Goal: Communication & Community: Answer question/provide support

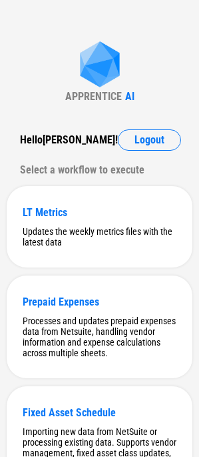
click at [88, 77] on img at bounding box center [99, 65] width 53 height 49
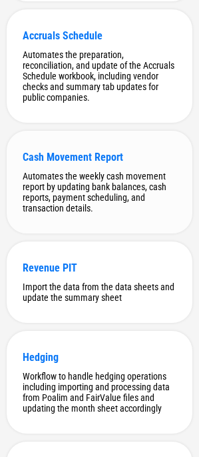
scroll to position [9942, 0]
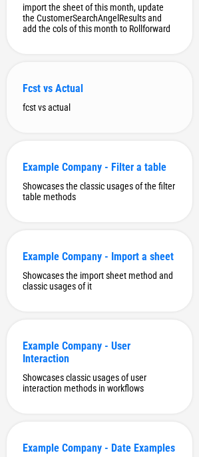
click at [65, 95] on div "Fcst vs Actual" at bounding box center [100, 88] width 154 height 13
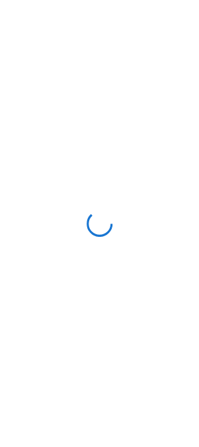
scroll to position [0, 0]
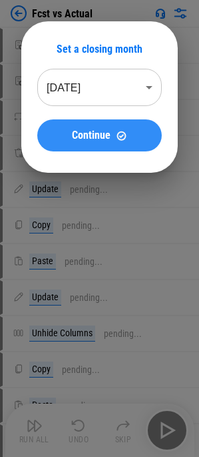
click at [80, 143] on button "Continue" at bounding box center [99, 135] width 125 height 32
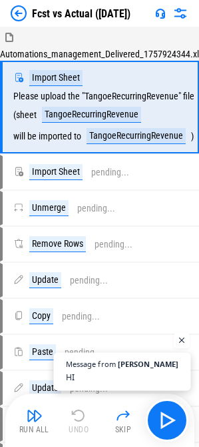
scroll to position [296, 0]
click at [149, 380] on span "Open chat" at bounding box center [121, 385] width 137 height 10
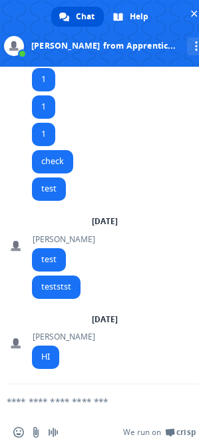
click at [50, 402] on textarea "Compose your message..." at bounding box center [83, 402] width 153 height 12
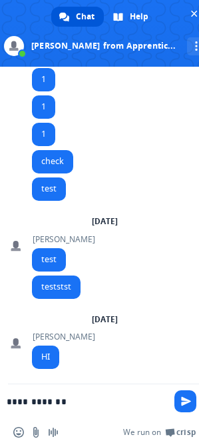
type textarea "**********"
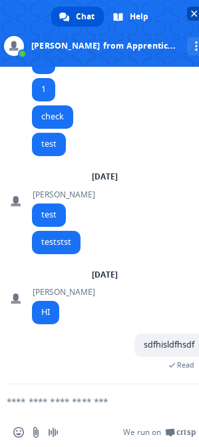
scroll to position [342, 0]
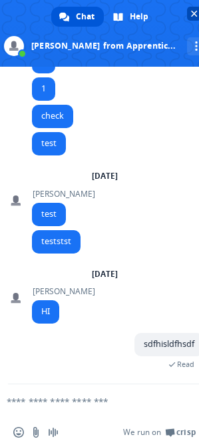
click at [193, 11] on span "Close chat" at bounding box center [194, 14] width 7 height 7
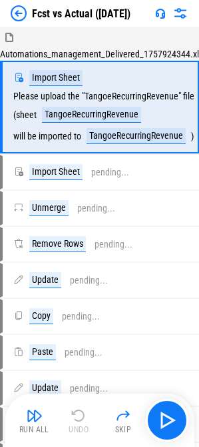
click at [161, 13] on img at bounding box center [160, 13] width 11 height 11
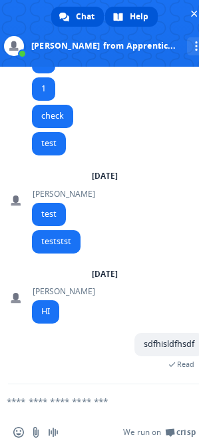
click at [129, 15] on div "Help" at bounding box center [131, 17] width 53 height 20
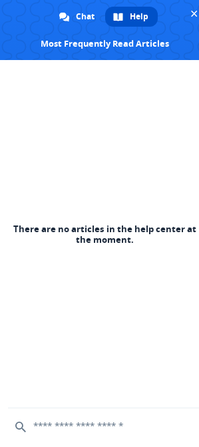
click at [145, 9] on span "Help" at bounding box center [139, 17] width 19 height 20
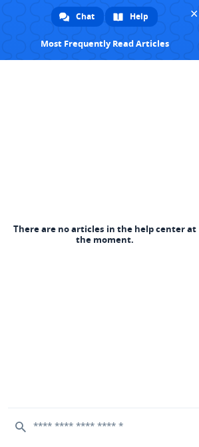
click at [77, 19] on span "Chat" at bounding box center [85, 17] width 19 height 20
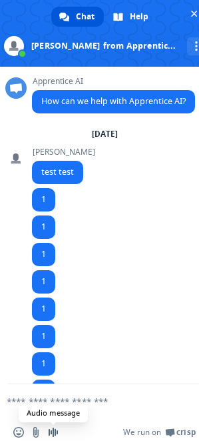
click at [53, 430] on span "Audio message" at bounding box center [53, 432] width 11 height 11
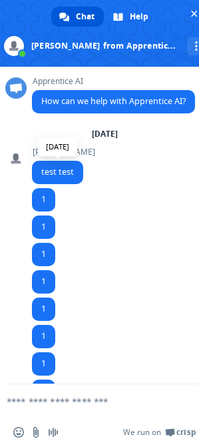
drag, startPoint x: 69, startPoint y: 193, endPoint x: 82, endPoint y: 189, distance: 14.1
click at [69, 184] on span "test test" at bounding box center [57, 172] width 51 height 23
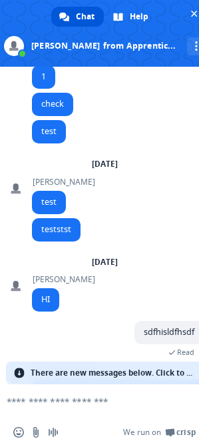
scroll to position [368, 0]
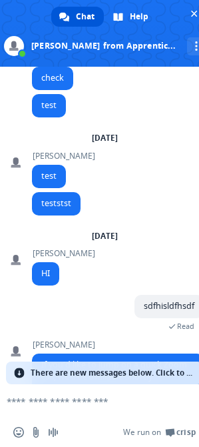
click at [75, 375] on span "There are new messages below. Click to see." at bounding box center [113, 373] width 165 height 23
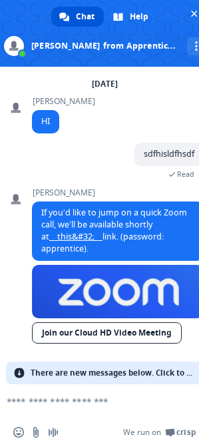
click at [91, 286] on link at bounding box center [118, 291] width 172 height 53
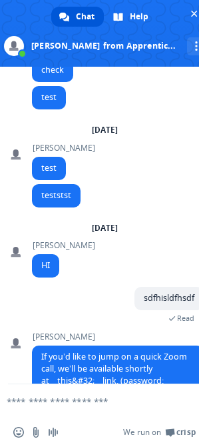
scroll to position [509, 0]
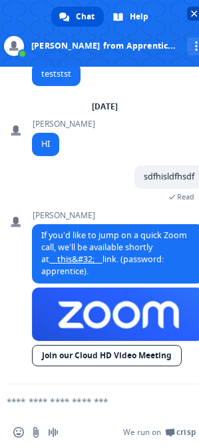
click at [194, 13] on span "Close chat" at bounding box center [194, 14] width 7 height 7
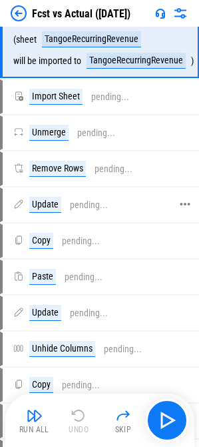
scroll to position [133, 0]
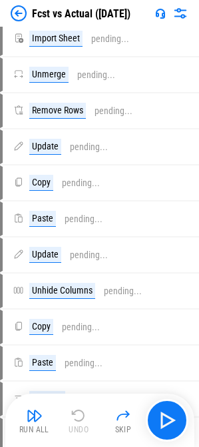
click at [165, 11] on img at bounding box center [160, 13] width 11 height 11
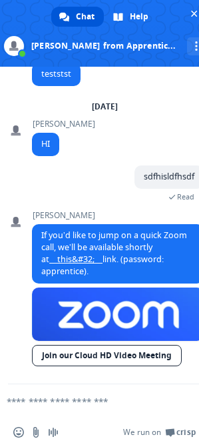
click at [77, 396] on textarea "Compose your message..." at bounding box center [83, 402] width 153 height 12
type textarea "**"
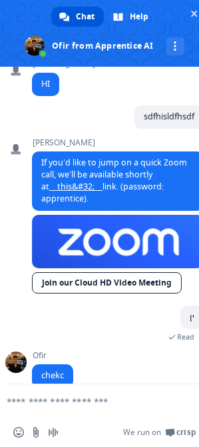
scroll to position [588, 0]
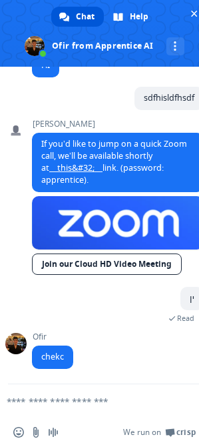
click at [16, 344] on span at bounding box center [15, 343] width 21 height 21
drag, startPoint x: 130, startPoint y: 321, endPoint x: 112, endPoint y: 413, distance: 93.8
click at [130, 321] on div "ין A minute ago Read" at bounding box center [118, 309] width 172 height 45
click at [97, 408] on form at bounding box center [89, 402] width 153 height 36
drag, startPoint x: 97, startPoint y: 408, endPoint x: 85, endPoint y: 403, distance: 12.9
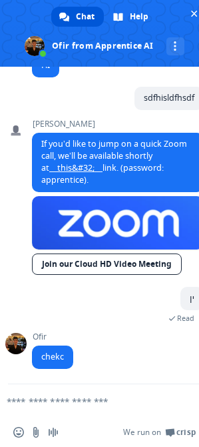
click at [95, 406] on form at bounding box center [89, 402] width 153 height 36
click at [85, 403] on textarea "Compose your message..." at bounding box center [83, 402] width 153 height 12
click at [195, 13] on span "Close chat" at bounding box center [194, 14] width 7 height 7
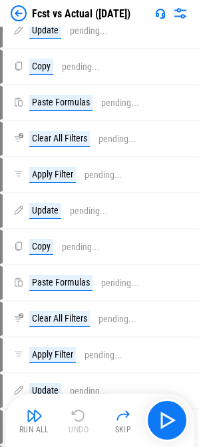
click at [163, 14] on img at bounding box center [160, 13] width 11 height 11
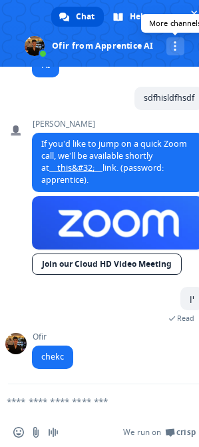
click at [180, 42] on div "More channels" at bounding box center [176, 46] width 18 height 18
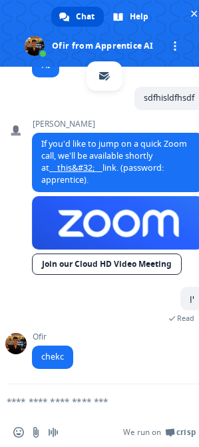
click at [85, 115] on div "sdfhisldfhsdf 6 minutes ago" at bounding box center [118, 103] width 172 height 33
click at [192, 18] on span "Close chat" at bounding box center [194, 14] width 14 height 14
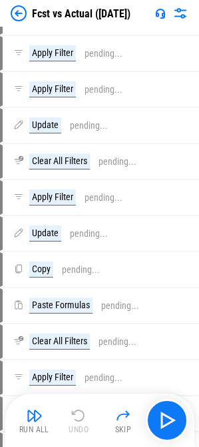
scroll to position [667, 0]
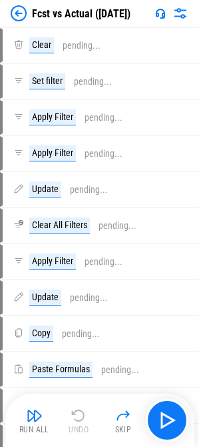
click at [162, 13] on img at bounding box center [160, 13] width 11 height 11
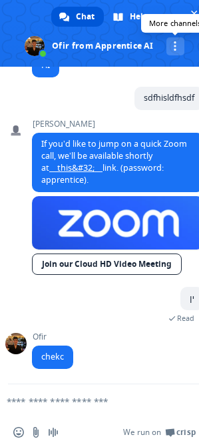
click at [177, 51] on div "More channels" at bounding box center [176, 46] width 18 height 18
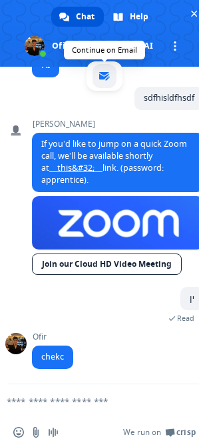
click at [106, 76] on span "email" at bounding box center [104, 76] width 11 height 11
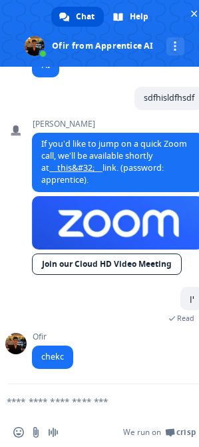
click at [73, 400] on textarea "Compose your message..." at bounding box center [83, 402] width 153 height 12
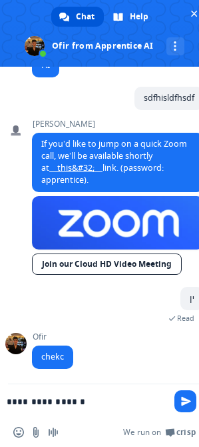
type textarea "**********"
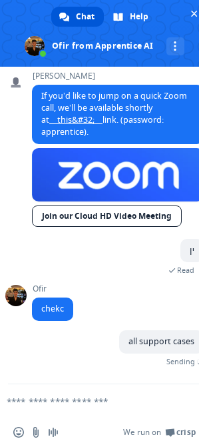
drag, startPoint x: 189, startPoint y: 15, endPoint x: 172, endPoint y: 31, distance: 23.6
click at [189, 15] on span "Close chat" at bounding box center [194, 14] width 14 height 14
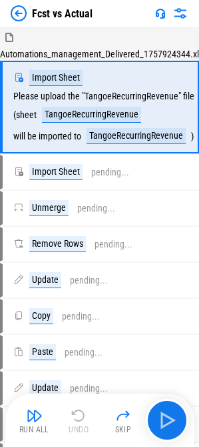
click at [157, 14] on img at bounding box center [160, 13] width 11 height 11
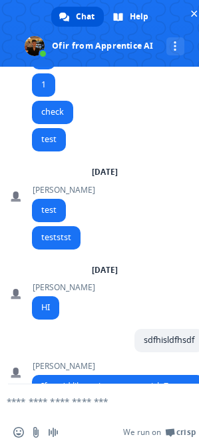
scroll to position [588, 0]
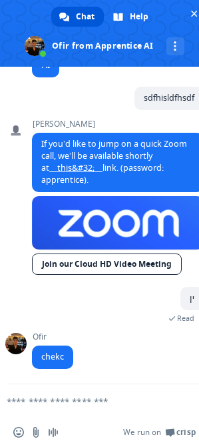
click at [82, 401] on textarea "Compose your message..." at bounding box center [83, 402] width 153 height 12
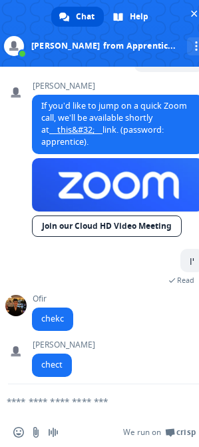
scroll to position [634, 0]
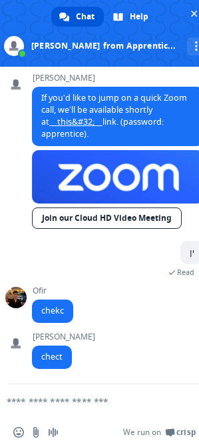
click at [85, 404] on textarea "Compose your message..." at bounding box center [83, 402] width 153 height 12
paste textarea "**********"
type textarea "**********"
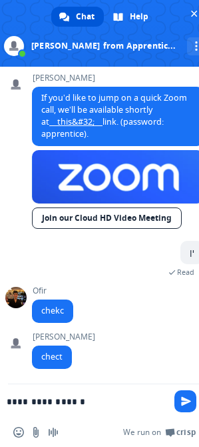
type textarea "**********"
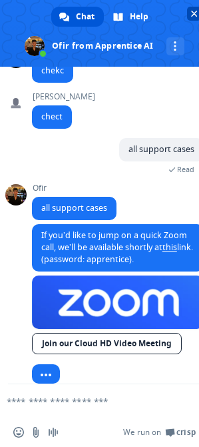
scroll to position [849, 0]
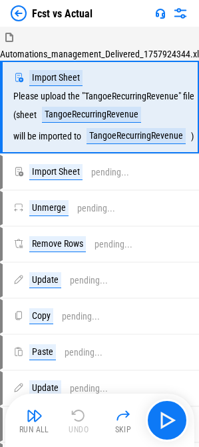
click at [162, 17] on img at bounding box center [160, 13] width 11 height 11
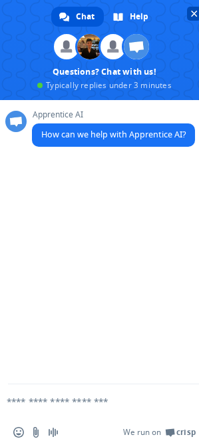
click at [191, 12] on span "Close chat" at bounding box center [194, 14] width 7 height 7
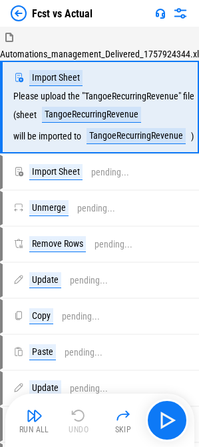
click at [146, 21] on div "Fcst vs Actual" at bounding box center [99, 13] width 199 height 27
click at [155, 15] on img at bounding box center [160, 13] width 11 height 11
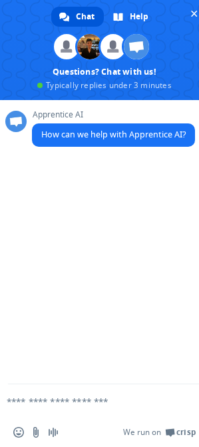
click at [74, 402] on textarea "Compose your message..." at bounding box center [83, 402] width 153 height 12
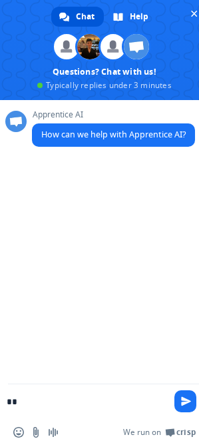
type textarea "***"
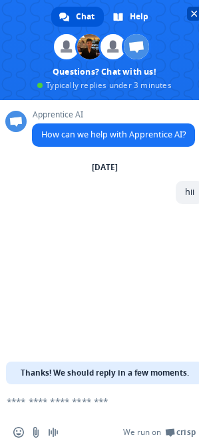
click at [196, 14] on span "Close chat" at bounding box center [194, 14] width 7 height 7
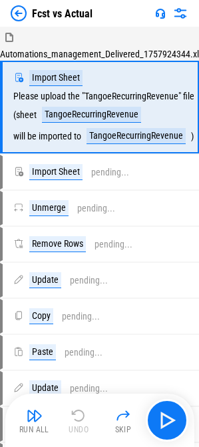
click at [123, 25] on div "Fcst vs Actual" at bounding box center [99, 13] width 199 height 27
click at [163, 16] on img at bounding box center [160, 13] width 11 height 11
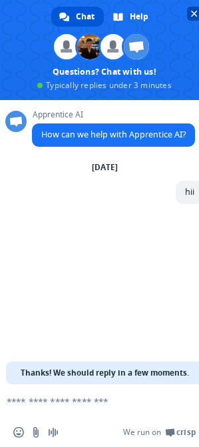
click at [189, 15] on span "Close chat" at bounding box center [194, 14] width 14 height 14
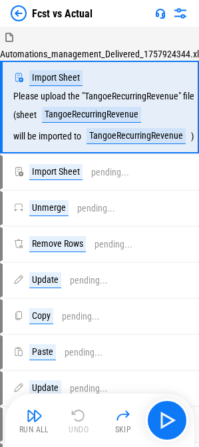
click at [165, 16] on img at bounding box center [160, 13] width 11 height 11
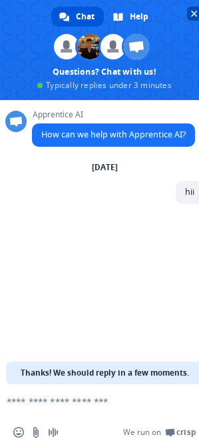
click at [193, 15] on span "Close chat" at bounding box center [194, 14] width 7 height 7
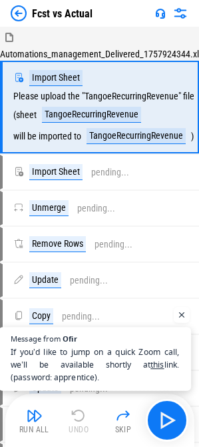
click at [90, 365] on span "If you’d like to jump on a quick Zoom call, we’ll be available shortly at this …" at bounding box center [95, 365] width 169 height 39
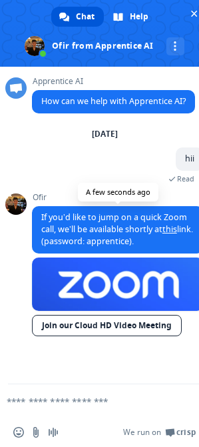
click at [145, 231] on span "If you’d like to jump on a quick Zoom call, we’ll be available shortly at this …" at bounding box center [117, 228] width 152 height 35
drag, startPoint x: 145, startPoint y: 231, endPoint x: 123, endPoint y: 231, distance: 22.7
click at [143, 231] on span "If you’d like to jump on a quick Zoom call, we’ll be available shortly at this …" at bounding box center [117, 228] width 152 height 35
click at [82, 236] on span "If you’d like to jump on a quick Zoom call, we’ll be available shortly at this …" at bounding box center [117, 228] width 152 height 35
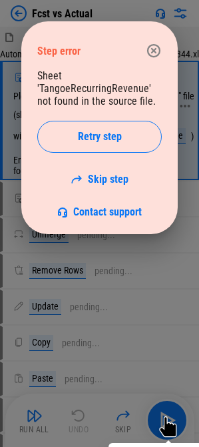
drag, startPoint x: 154, startPoint y: 55, endPoint x: 149, endPoint y: 89, distance: 34.4
click at [154, 55] on icon "button" at bounding box center [154, 51] width 16 height 16
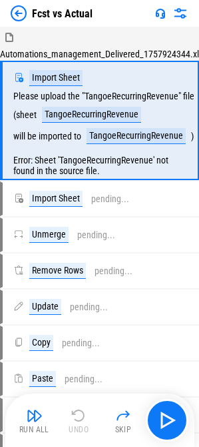
click at [162, 15] on img at bounding box center [160, 13] width 11 height 11
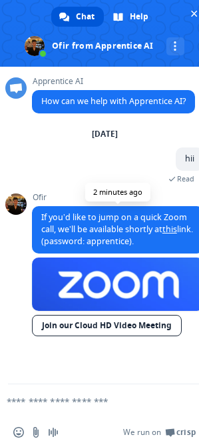
drag, startPoint x: 44, startPoint y: 212, endPoint x: 159, endPoint y: 237, distance: 117.5
click at [159, 237] on span "If you’d like to jump on a quick Zoom call, we’ll be available shortly at this …" at bounding box center [118, 229] width 172 height 47
click at [159, 238] on span "If you’d like to jump on a quick Zoom call, we’ll be available shortly at this …" at bounding box center [118, 229] width 172 height 47
drag, startPoint x: 159, startPoint y: 238, endPoint x: 45, endPoint y: 213, distance: 116.1
click at [45, 213] on span "If you’d like to jump on a quick Zoom call, we’ll be available shortly at this …" at bounding box center [118, 229] width 172 height 47
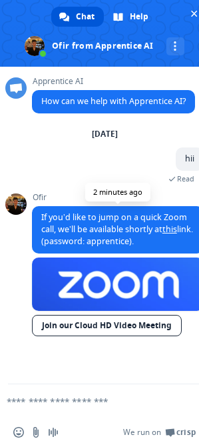
click at [45, 213] on span "If you’d like to jump on a quick Zoom call, we’ll be available shortly at this …" at bounding box center [117, 228] width 152 height 35
drag, startPoint x: 45, startPoint y: 213, endPoint x: 151, endPoint y: 245, distance: 110.2
click at [151, 245] on span "If you’d like to jump on a quick Zoom call, we’ll be available shortly at this …" at bounding box center [117, 228] width 152 height 35
drag, startPoint x: 151, startPoint y: 245, endPoint x: 41, endPoint y: 212, distance: 115.0
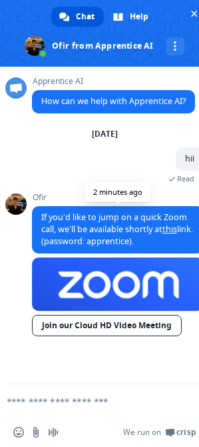
click at [41, 212] on span "If you’d like to jump on a quick Zoom call, we’ll be available shortly at this …" at bounding box center [118, 229] width 172 height 47
drag, startPoint x: 41, startPoint y: 212, endPoint x: 173, endPoint y: 246, distance: 137.0
click at [173, 246] on span "If you’d like to jump on a quick Zoom call, we’ll be available shortly at this …" at bounding box center [118, 229] width 172 height 47
click at [154, 245] on span "If you’d like to jump on a quick Zoom call, we’ll be available shortly at this …" at bounding box center [118, 229] width 172 height 47
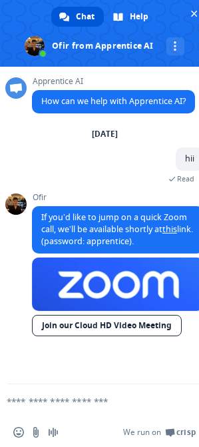
click at [86, 408] on form at bounding box center [89, 402] width 153 height 36
click at [105, 406] on textarea "Compose your message..." at bounding box center [83, 402] width 153 height 12
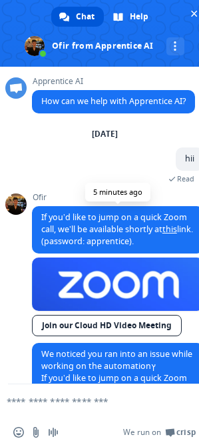
scroll to position [143, 0]
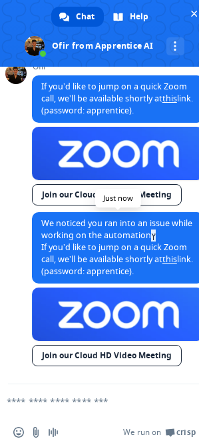
click at [173, 237] on span "We noticed you ran into an issue while working on the automationץ If you’d like…" at bounding box center [117, 246] width 152 height 59
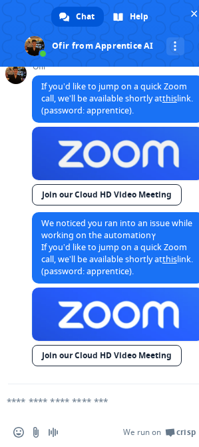
drag, startPoint x: 58, startPoint y: 97, endPoint x: 60, endPoint y: 128, distance: 30.8
click at [58, 97] on span "If you’d like to jump on a quick Zoom call, we’ll be available shortly at this …" at bounding box center [117, 98] width 152 height 35
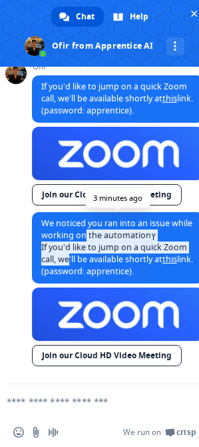
drag, startPoint x: 109, startPoint y: 231, endPoint x: 96, endPoint y: 264, distance: 35.1
click at [96, 264] on span "We noticed you ran into an issue while working on the automationץ If you’d like…" at bounding box center [117, 246] width 152 height 59
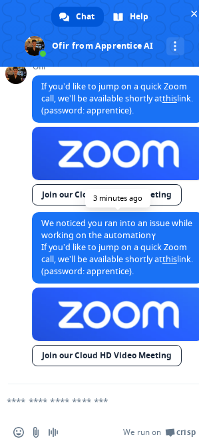
click at [97, 261] on span "We noticed you ran into an issue while working on the automationץ If you’d like…" at bounding box center [117, 246] width 152 height 59
click at [96, 251] on span "We noticed you ran into an issue while working on the automationץ If you’d like…" at bounding box center [117, 246] width 152 height 59
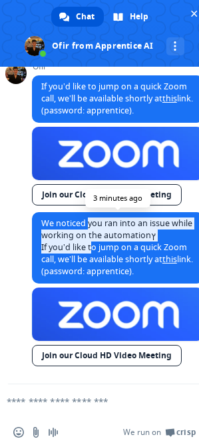
drag, startPoint x: 93, startPoint y: 244, endPoint x: 89, endPoint y: 227, distance: 17.2
click at [89, 227] on span "We noticed you ran into an issue while working on the automationץ If you’d like…" at bounding box center [117, 246] width 152 height 59
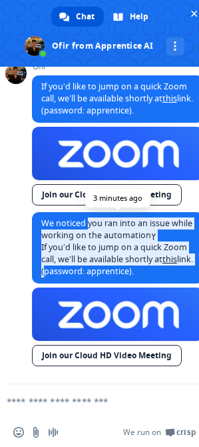
drag, startPoint x: 89, startPoint y: 227, endPoint x: 85, endPoint y: 273, distance: 45.5
click at [85, 273] on span "We noticed you ran into an issue while working on the automationץ If you’d like…" at bounding box center [117, 246] width 152 height 59
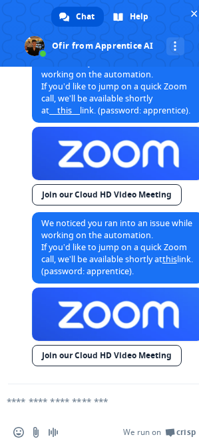
scroll to position [712, 0]
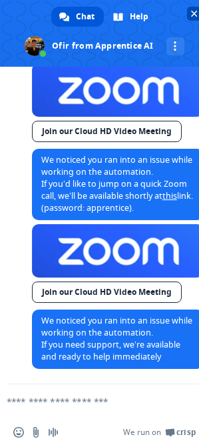
click at [190, 15] on span "Close chat" at bounding box center [194, 14] width 14 height 14
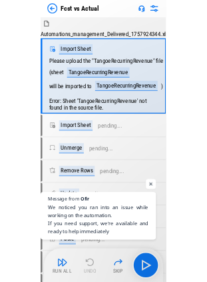
scroll to position [776, 0]
